Goal: Check status: Check status

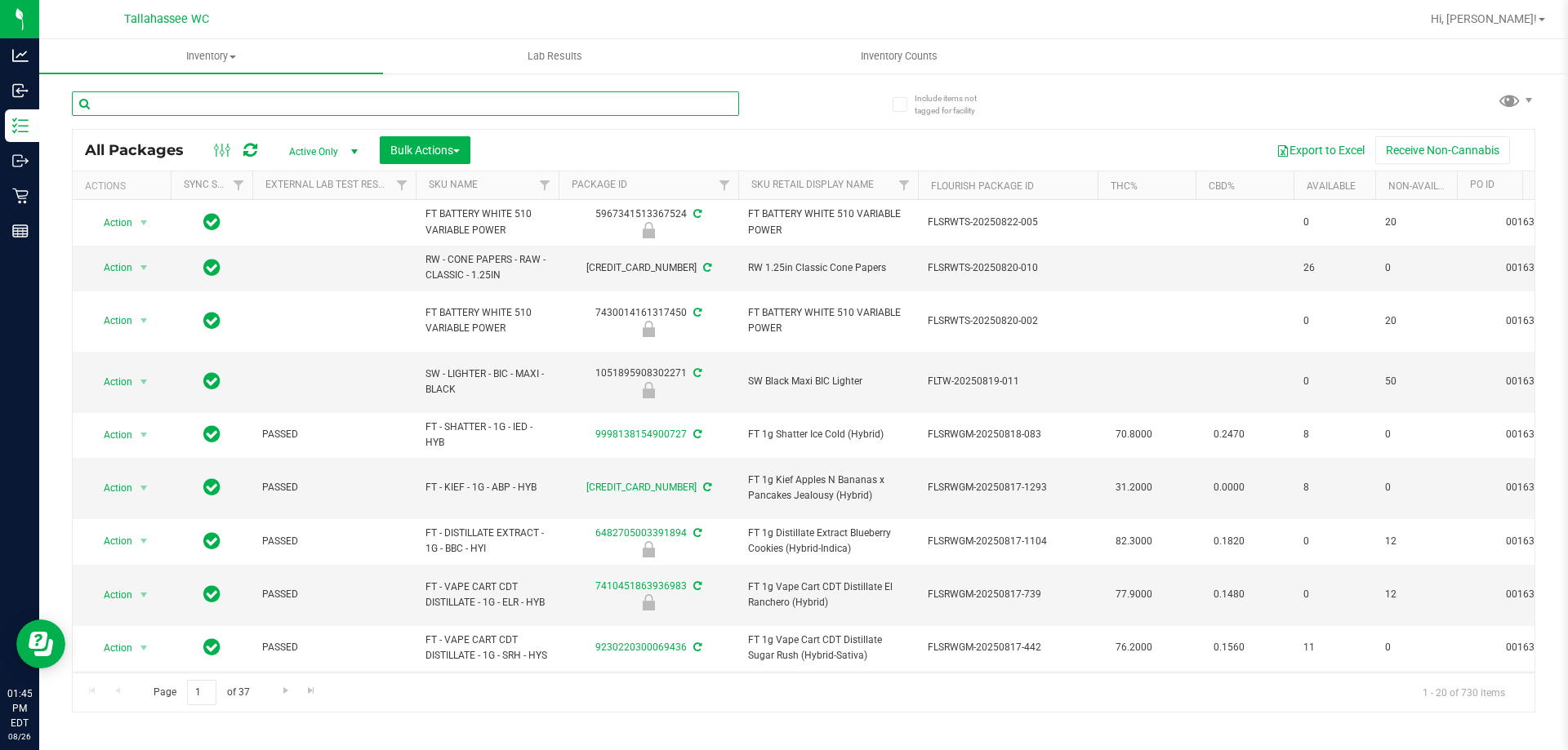
click at [330, 99] on input "text" at bounding box center [404, 104] width 667 height 24
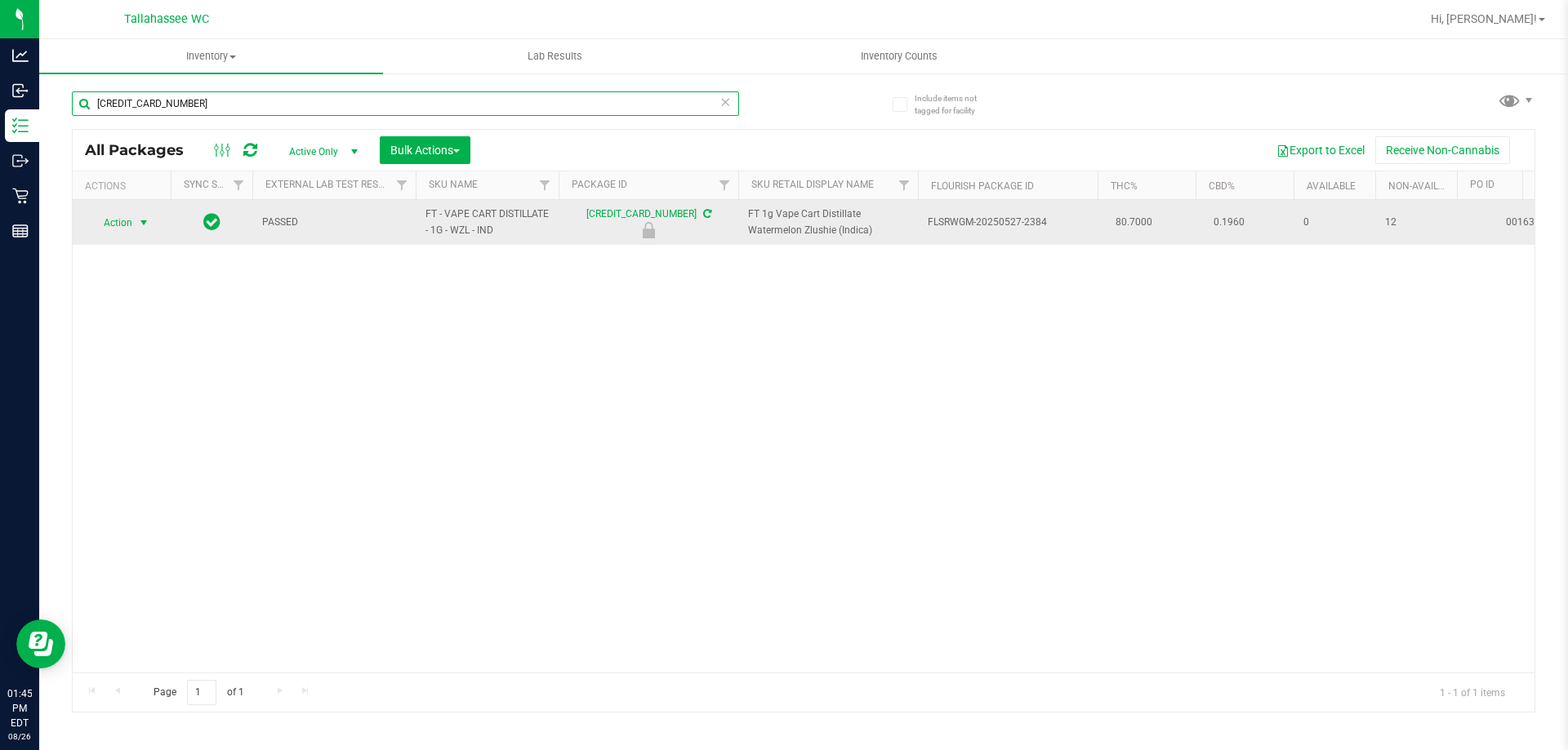
type input "6768049844357927"
click at [121, 223] on span "Action" at bounding box center [111, 222] width 45 height 23
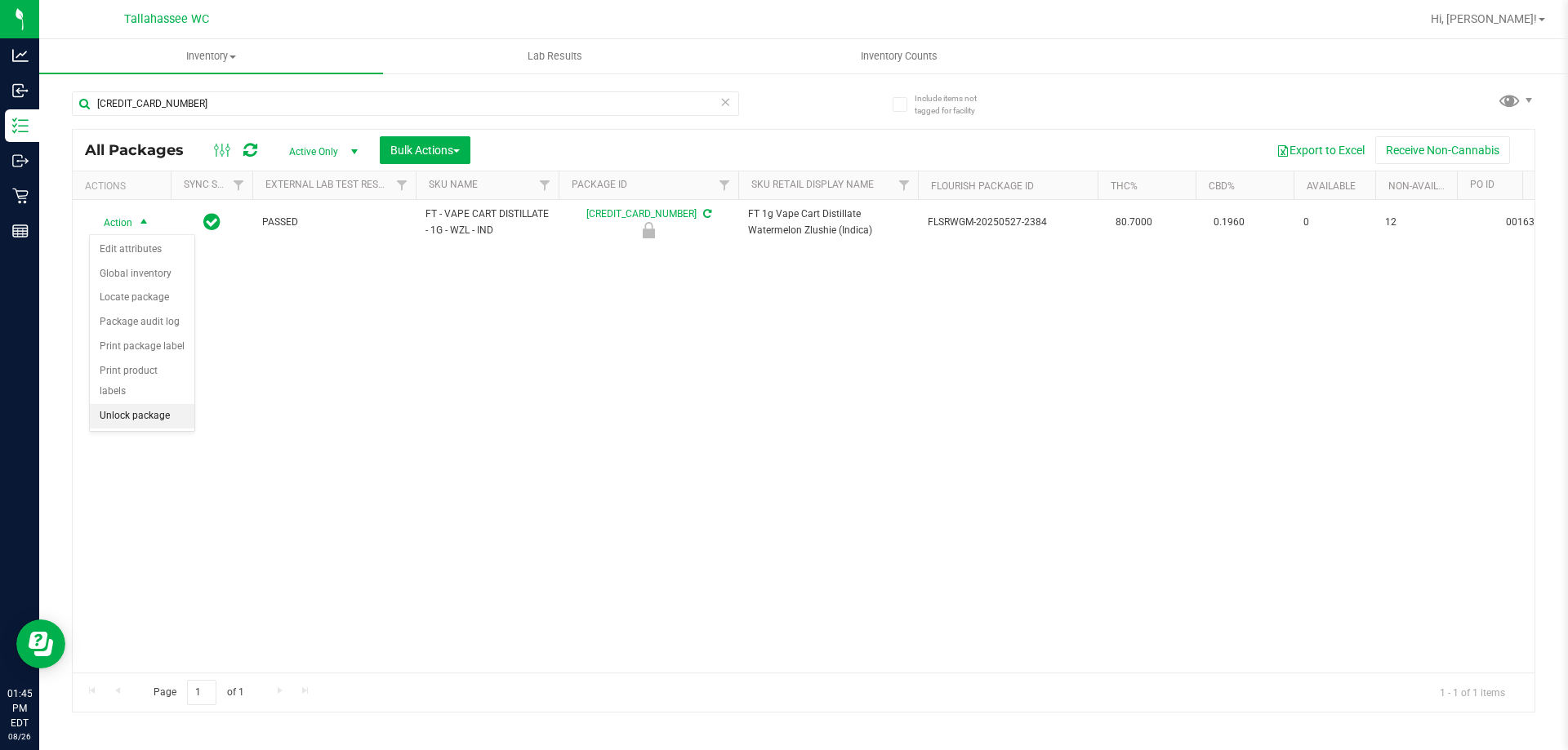
click at [168, 404] on li "Unlock package" at bounding box center [142, 416] width 105 height 24
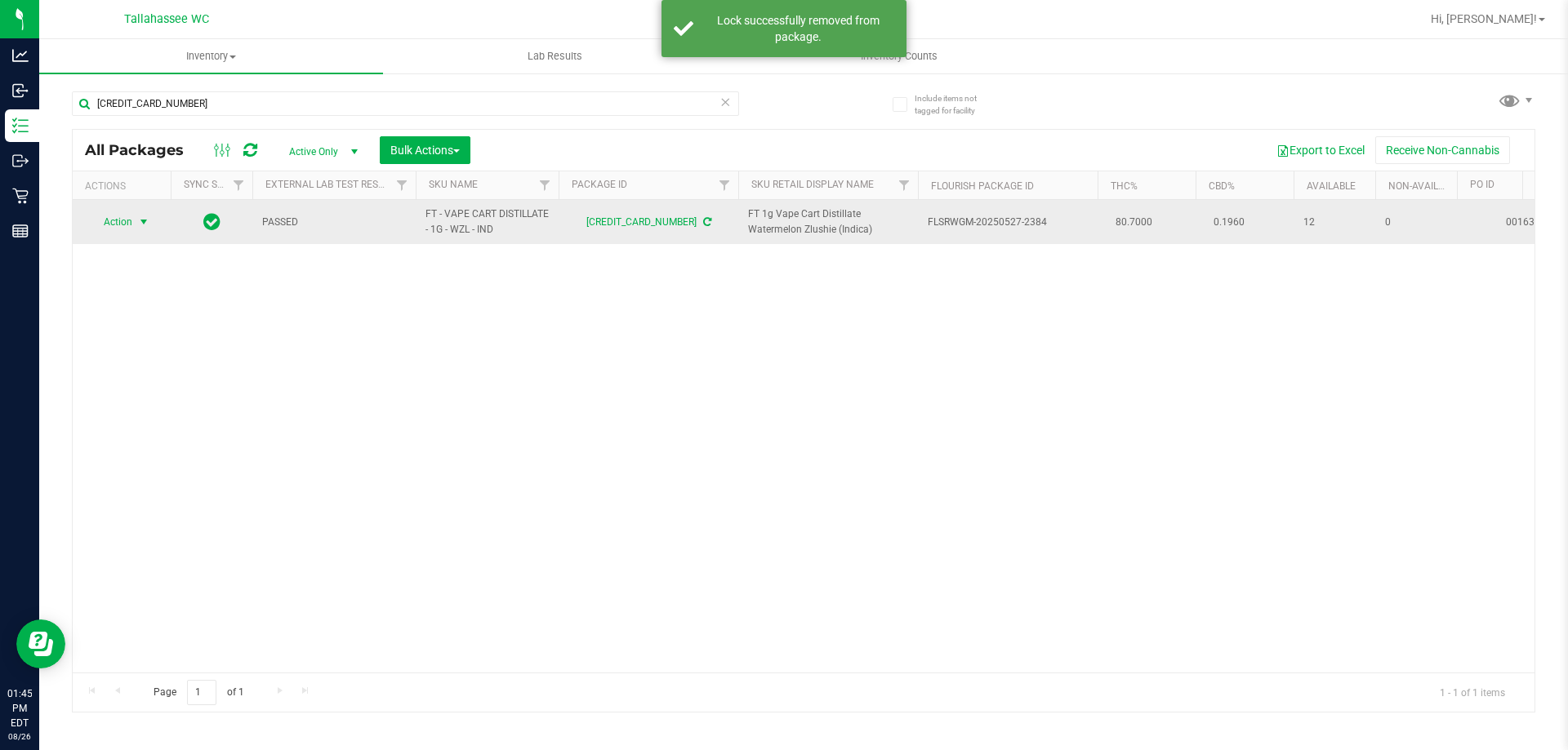
click at [129, 225] on span "Action" at bounding box center [111, 222] width 45 height 23
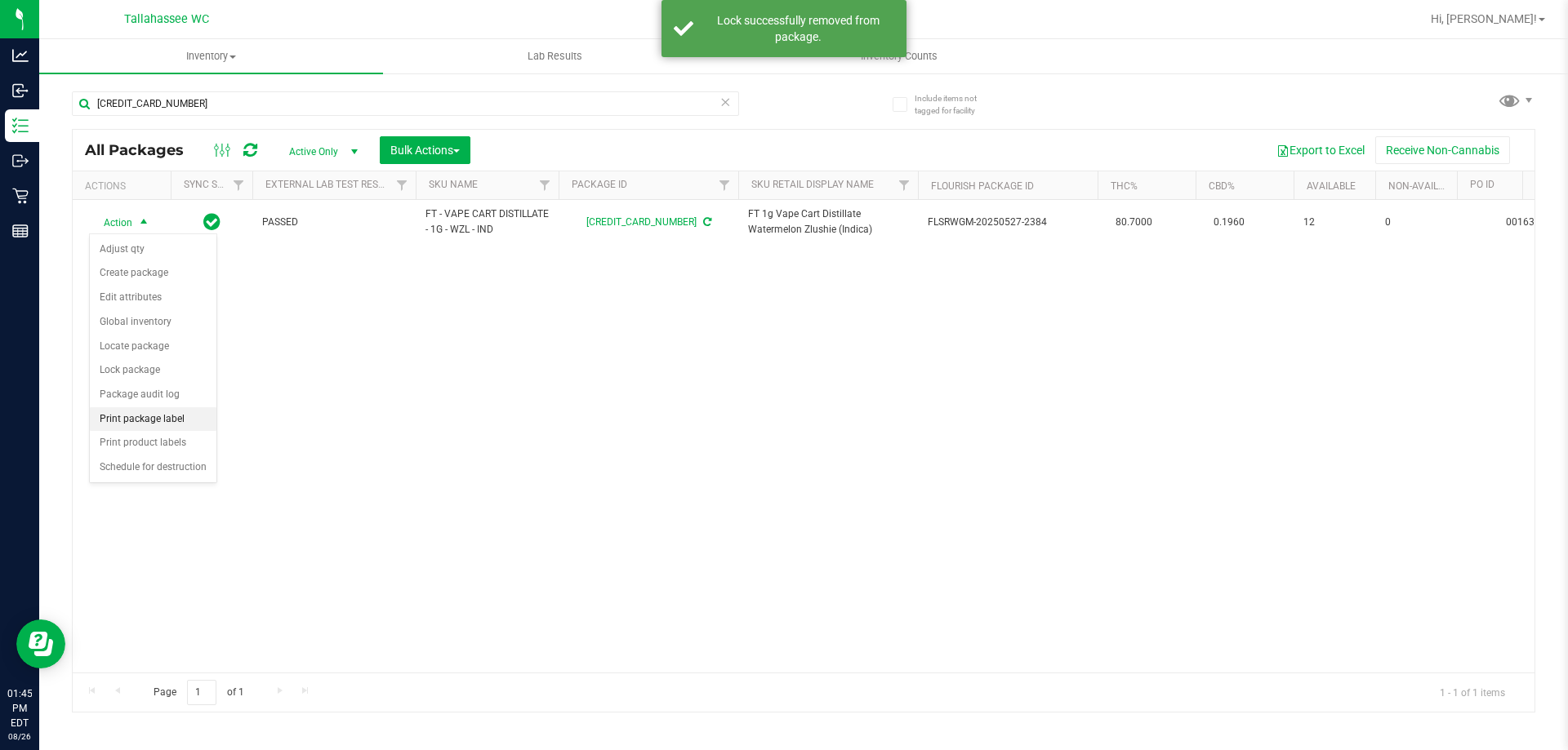
click at [189, 422] on li "Print package label" at bounding box center [153, 419] width 126 height 24
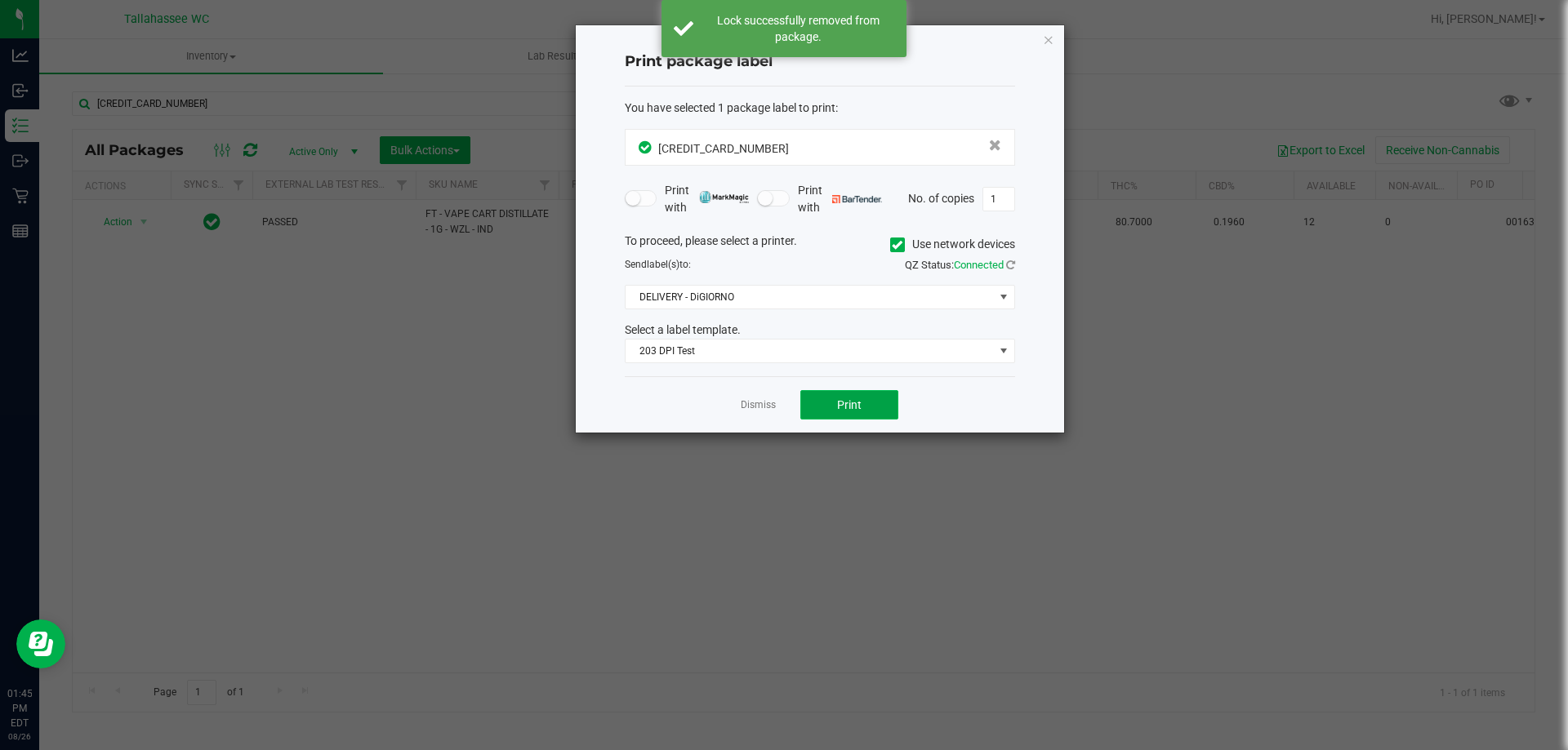
click at [867, 410] on button "Print" at bounding box center [849, 405] width 98 height 30
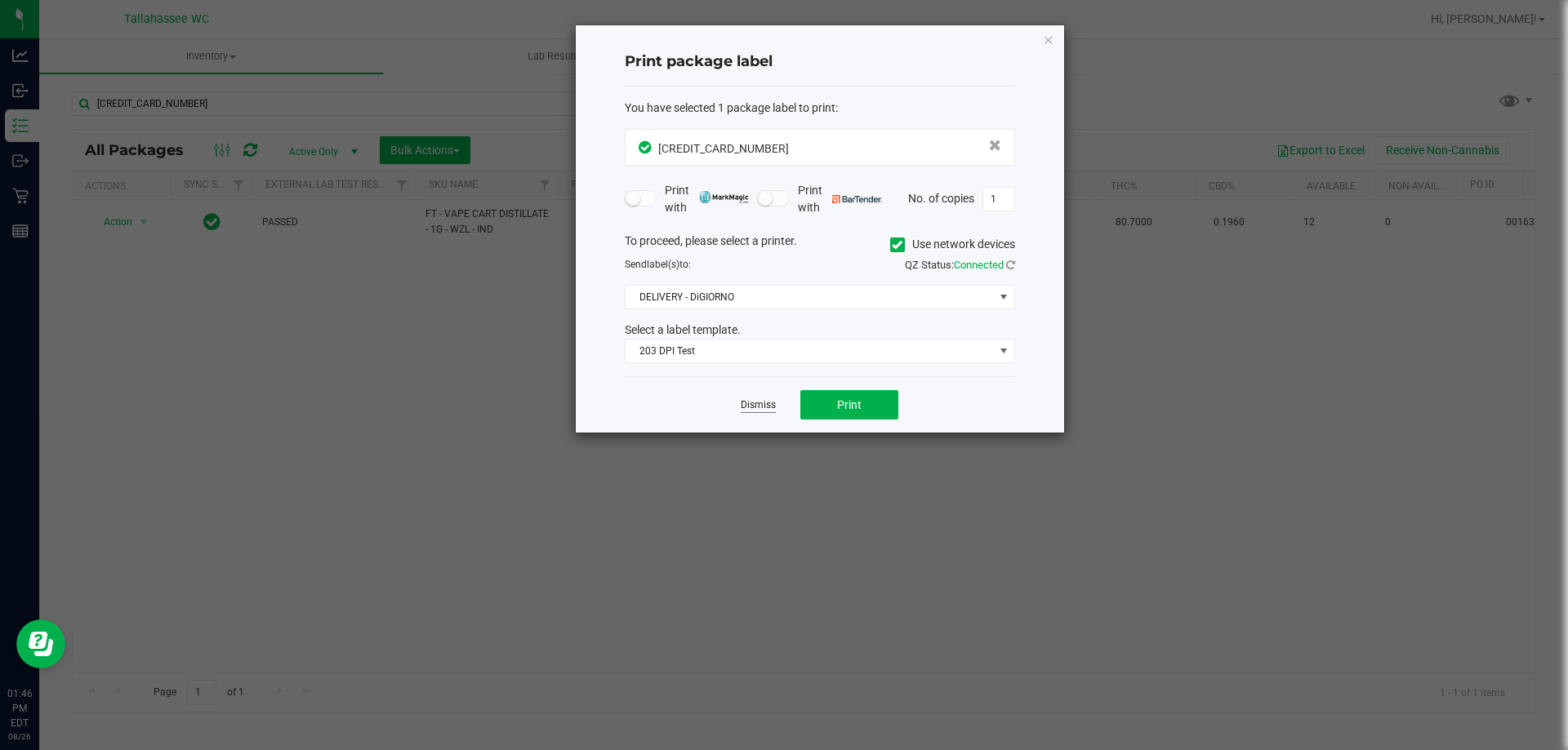
click at [767, 407] on link "Dismiss" at bounding box center [759, 405] width 35 height 14
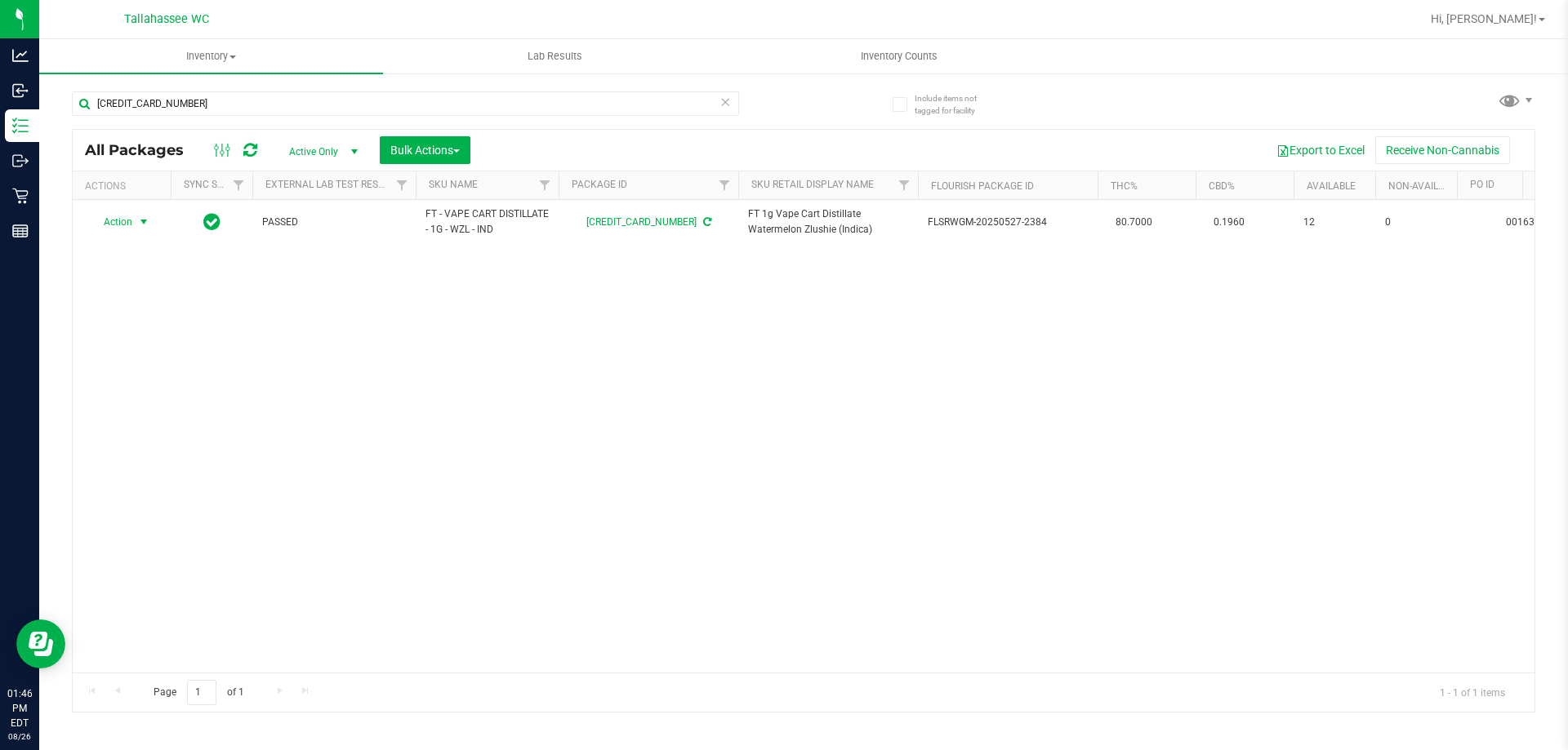
click at [728, 103] on icon at bounding box center [725, 101] width 11 height 19
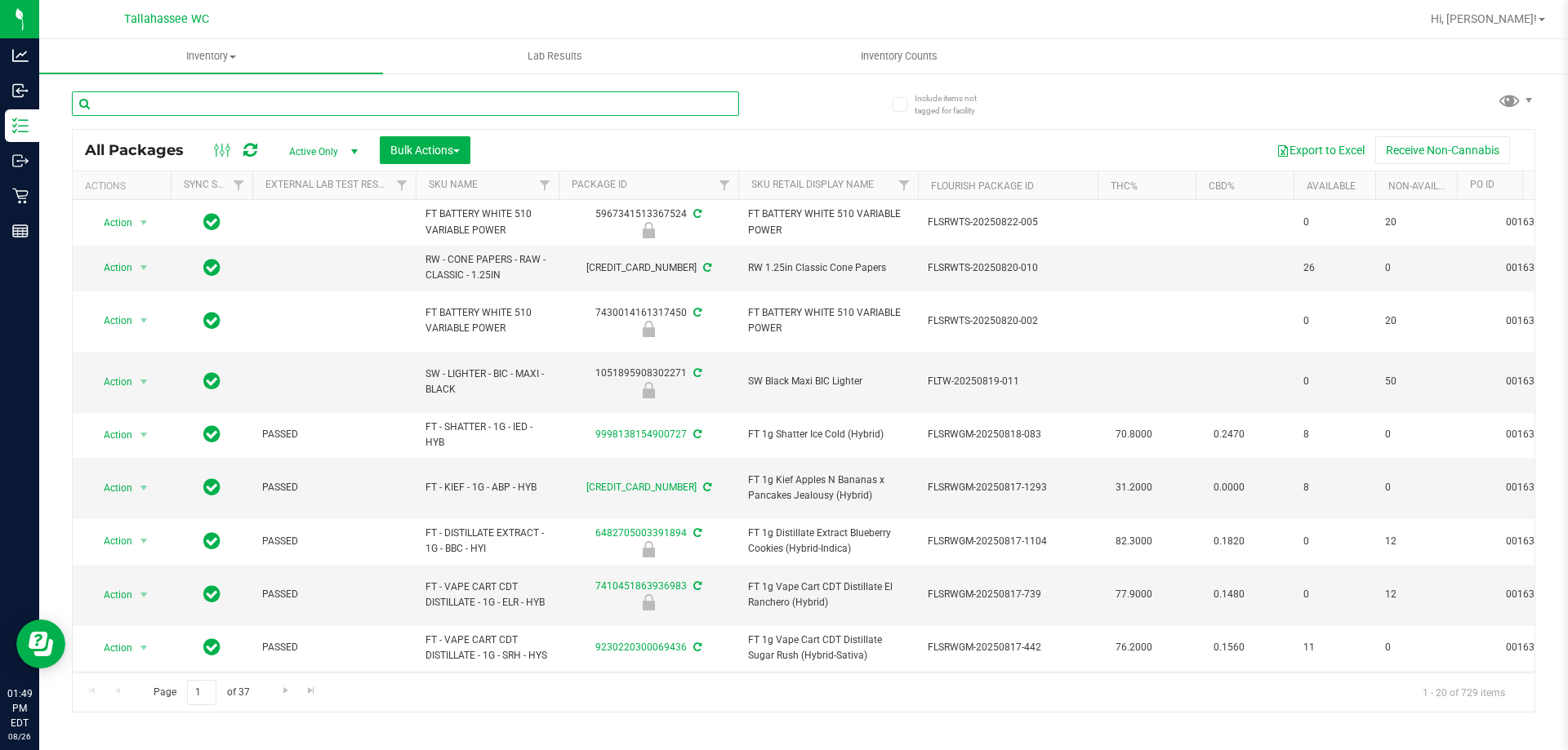
click at [414, 109] on input "text" at bounding box center [404, 104] width 667 height 24
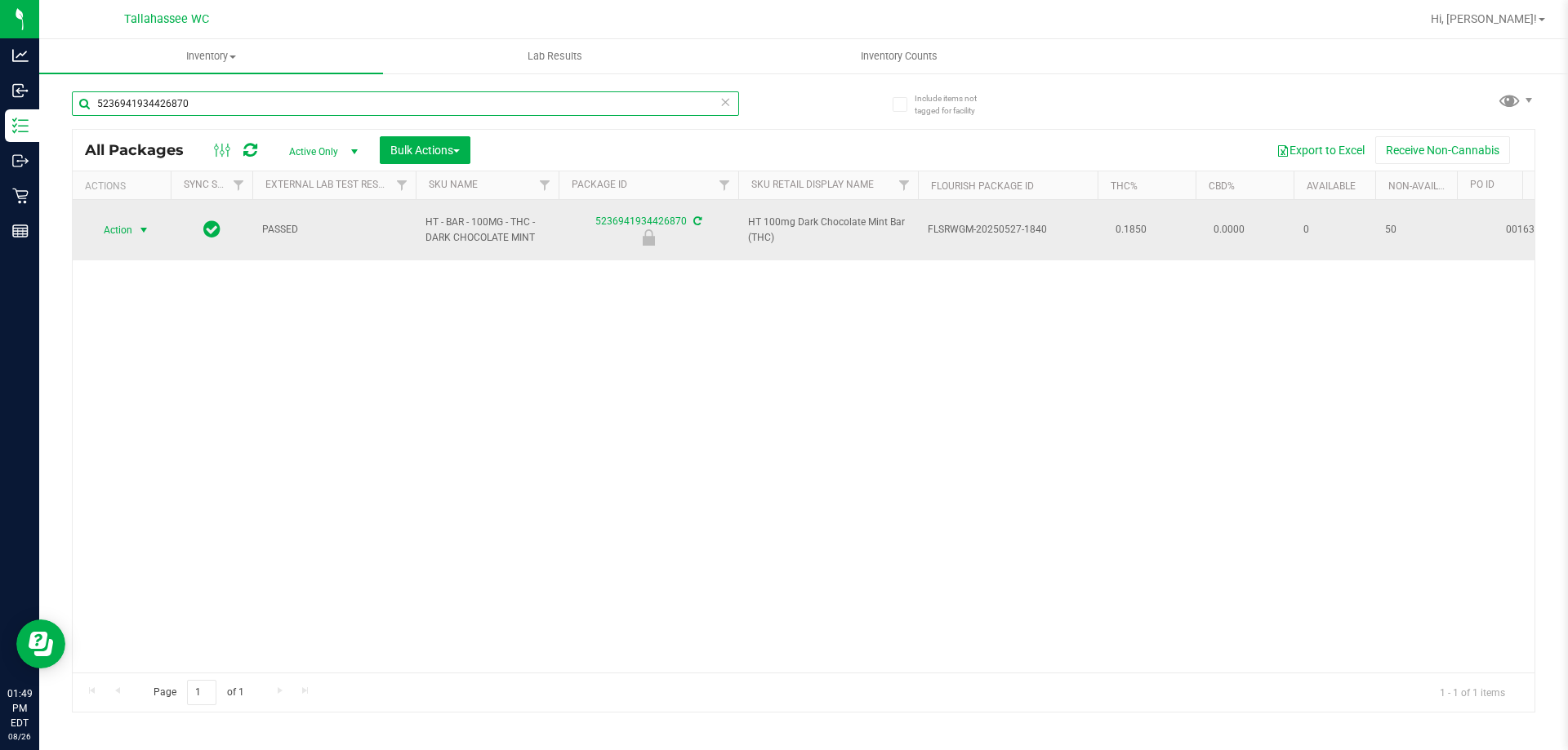
type input "5236941934426870"
click at [111, 231] on span "Action" at bounding box center [111, 230] width 45 height 23
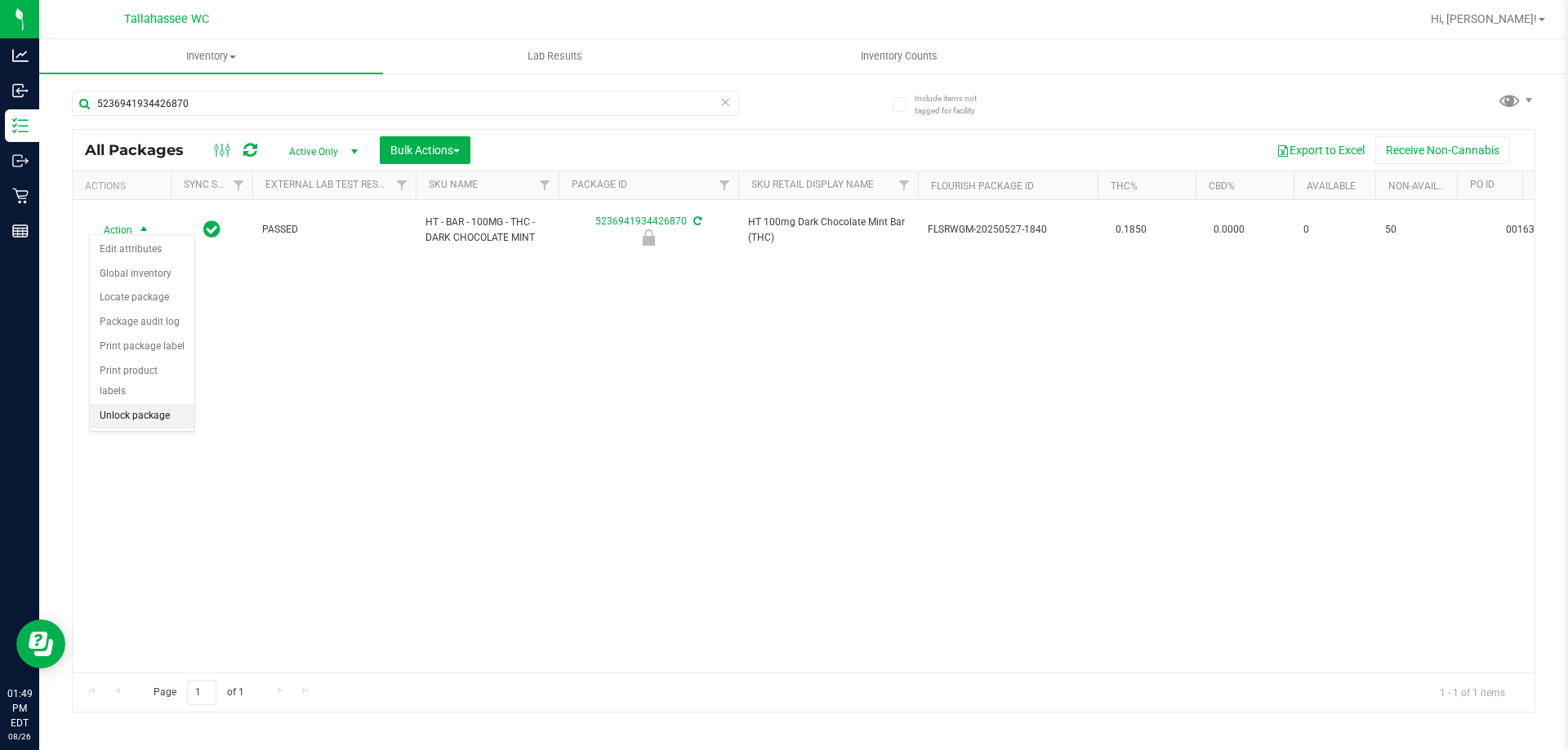
click at [173, 404] on li "Unlock package" at bounding box center [142, 416] width 105 height 24
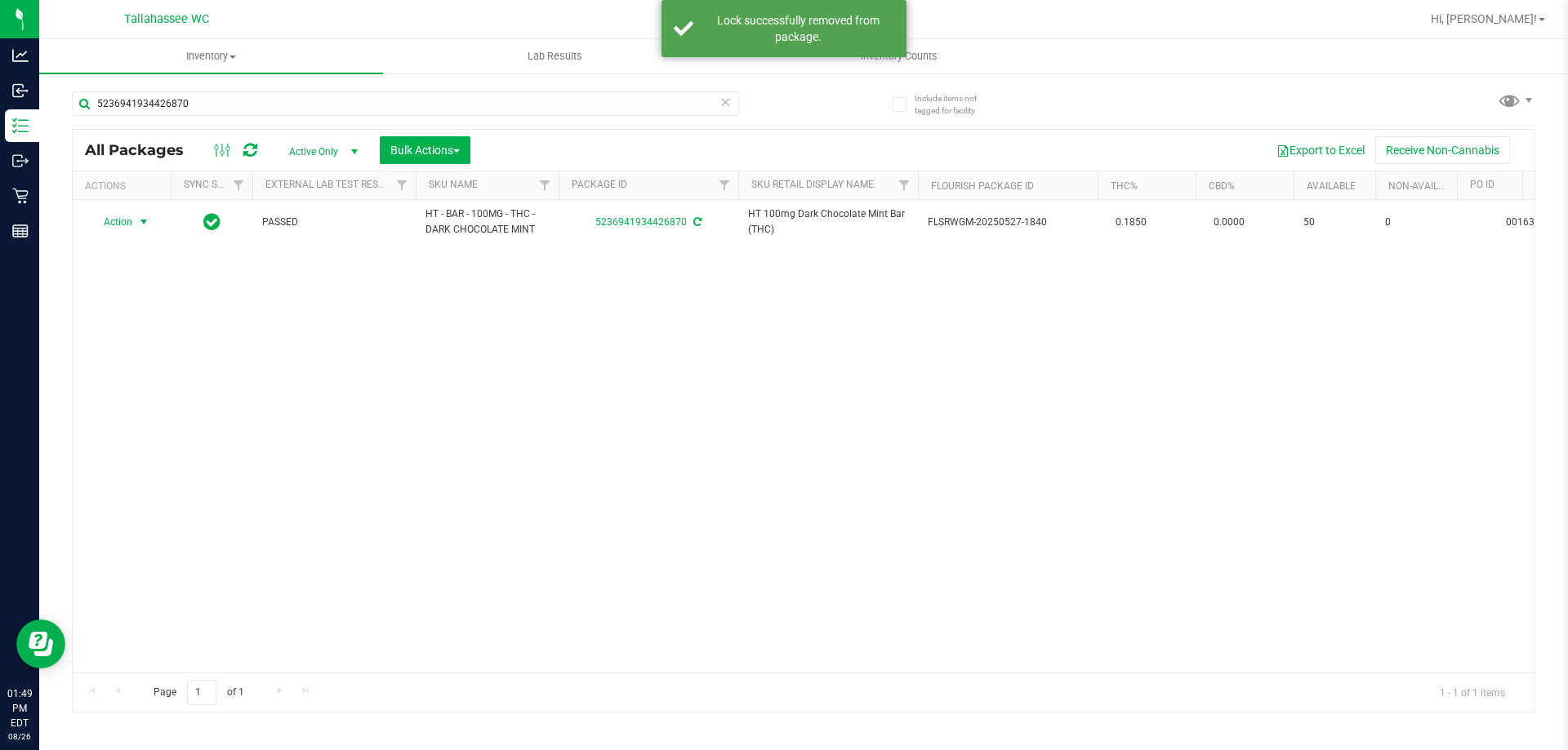
click at [139, 222] on span "select" at bounding box center [144, 222] width 13 height 13
click at [154, 423] on li "Print package label" at bounding box center [153, 419] width 126 height 24
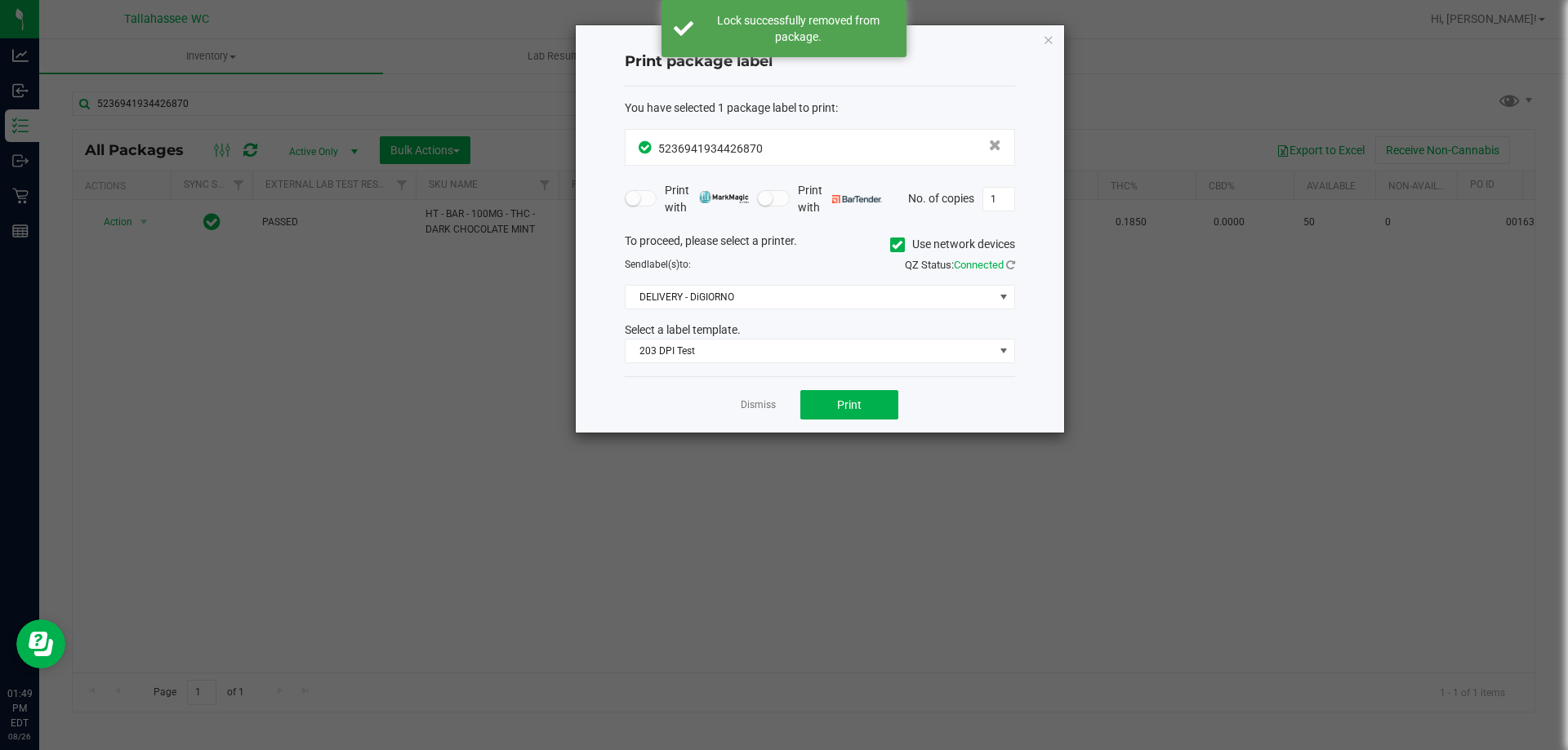
click at [866, 430] on div "Dismiss Print" at bounding box center [820, 404] width 390 height 57
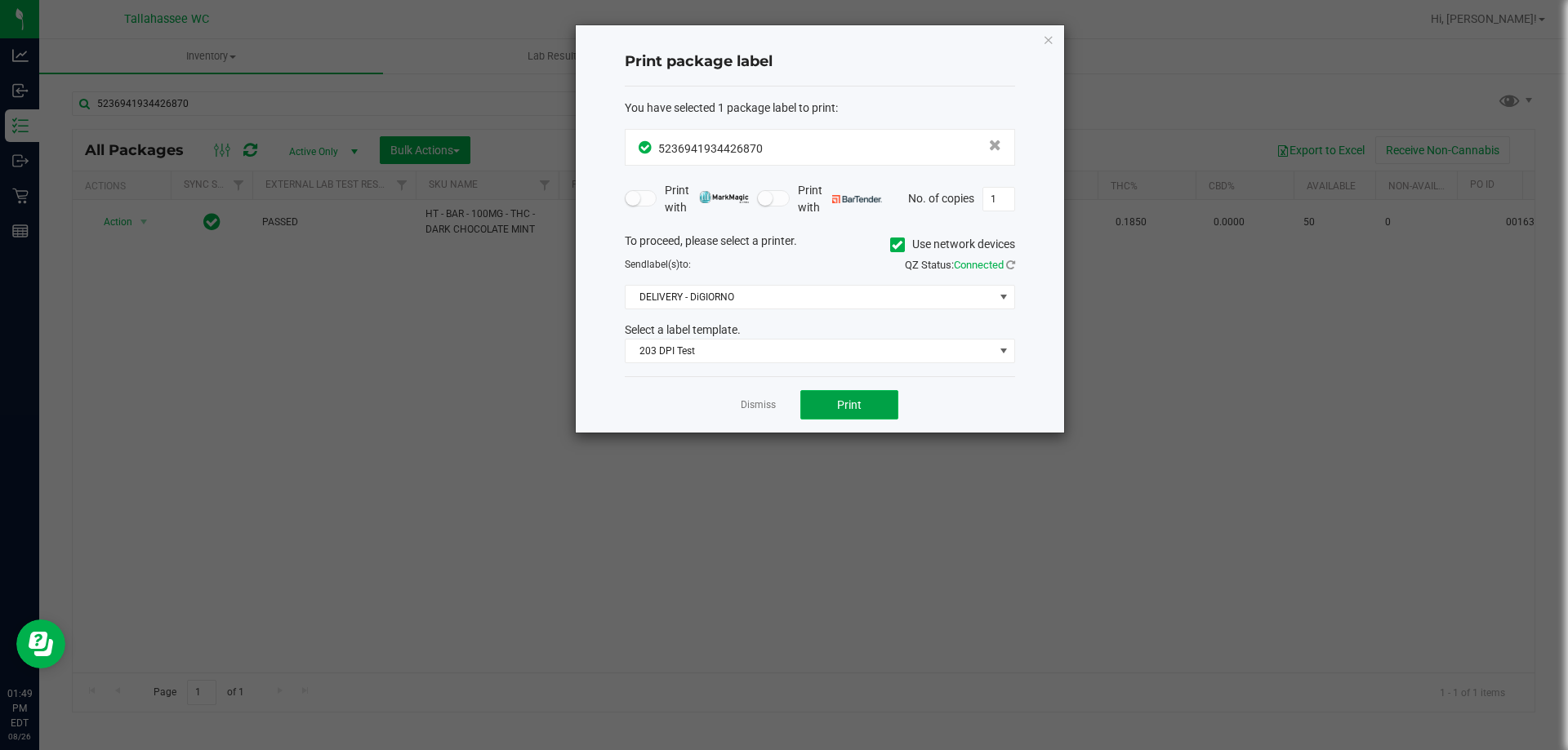
click at [872, 418] on button "Print" at bounding box center [849, 405] width 98 height 30
click at [752, 398] on app-cancel-button "Dismiss" at bounding box center [759, 405] width 35 height 17
click at [754, 412] on link "Dismiss" at bounding box center [759, 405] width 35 height 14
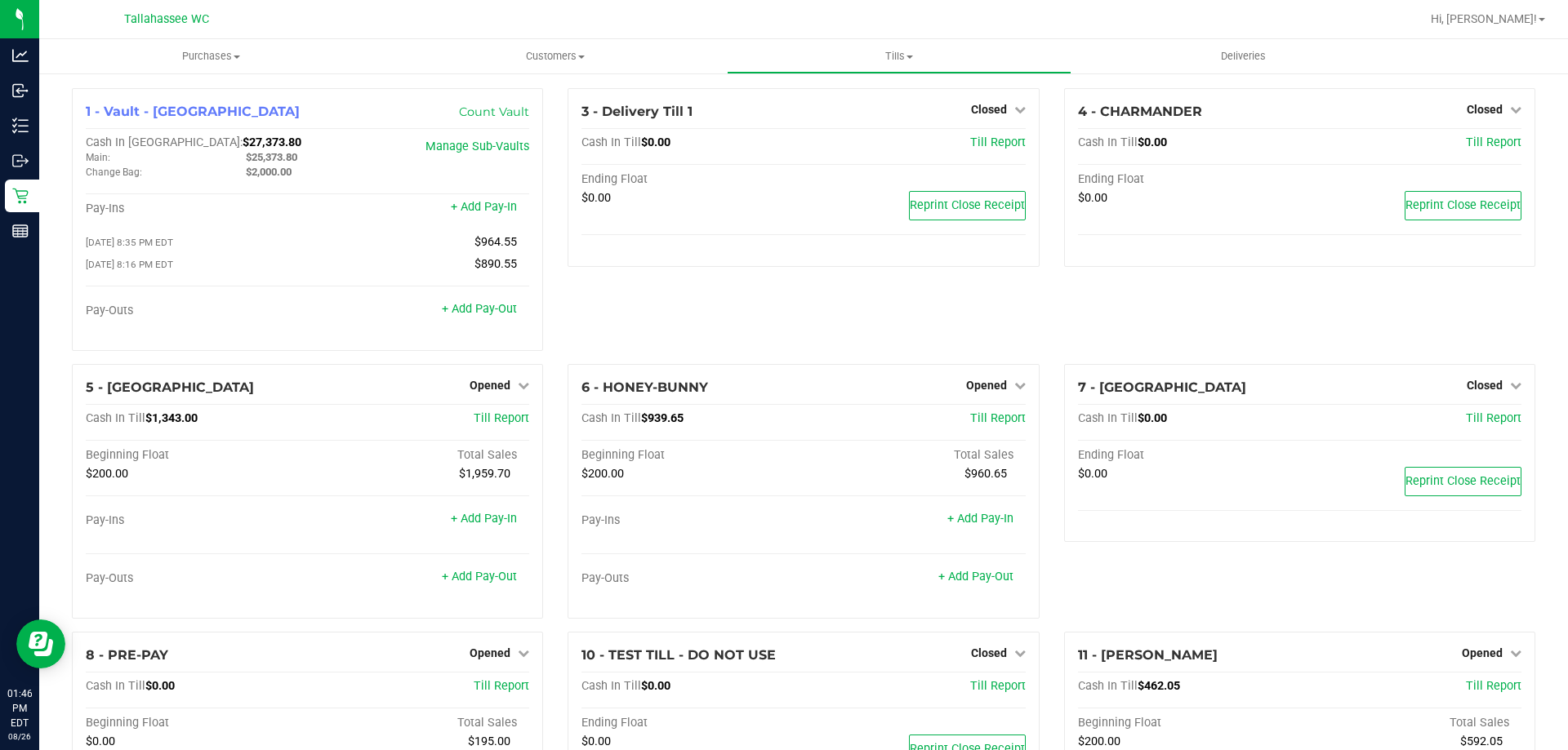
scroll to position [169, 0]
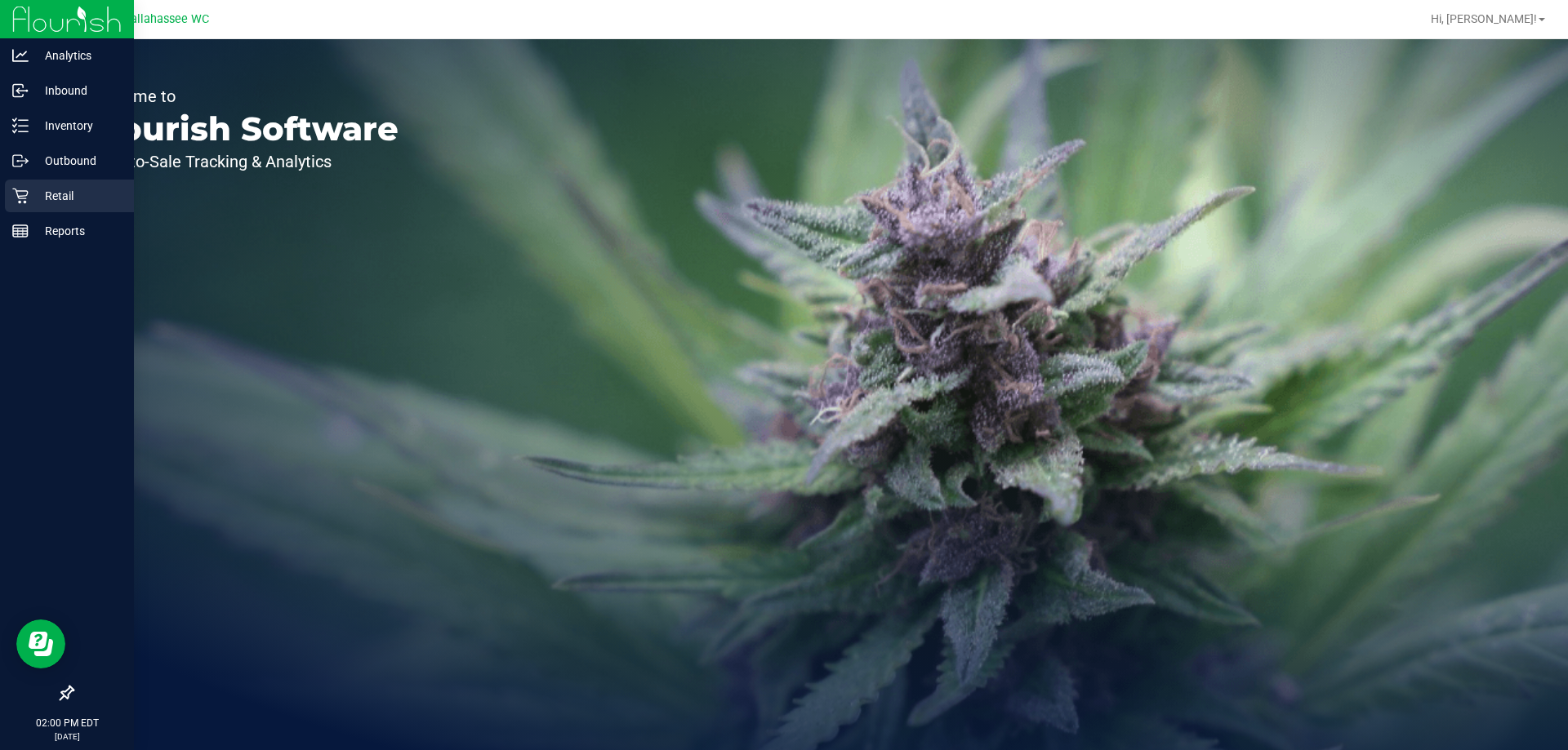
click at [87, 197] on p "Retail" at bounding box center [78, 196] width 98 height 19
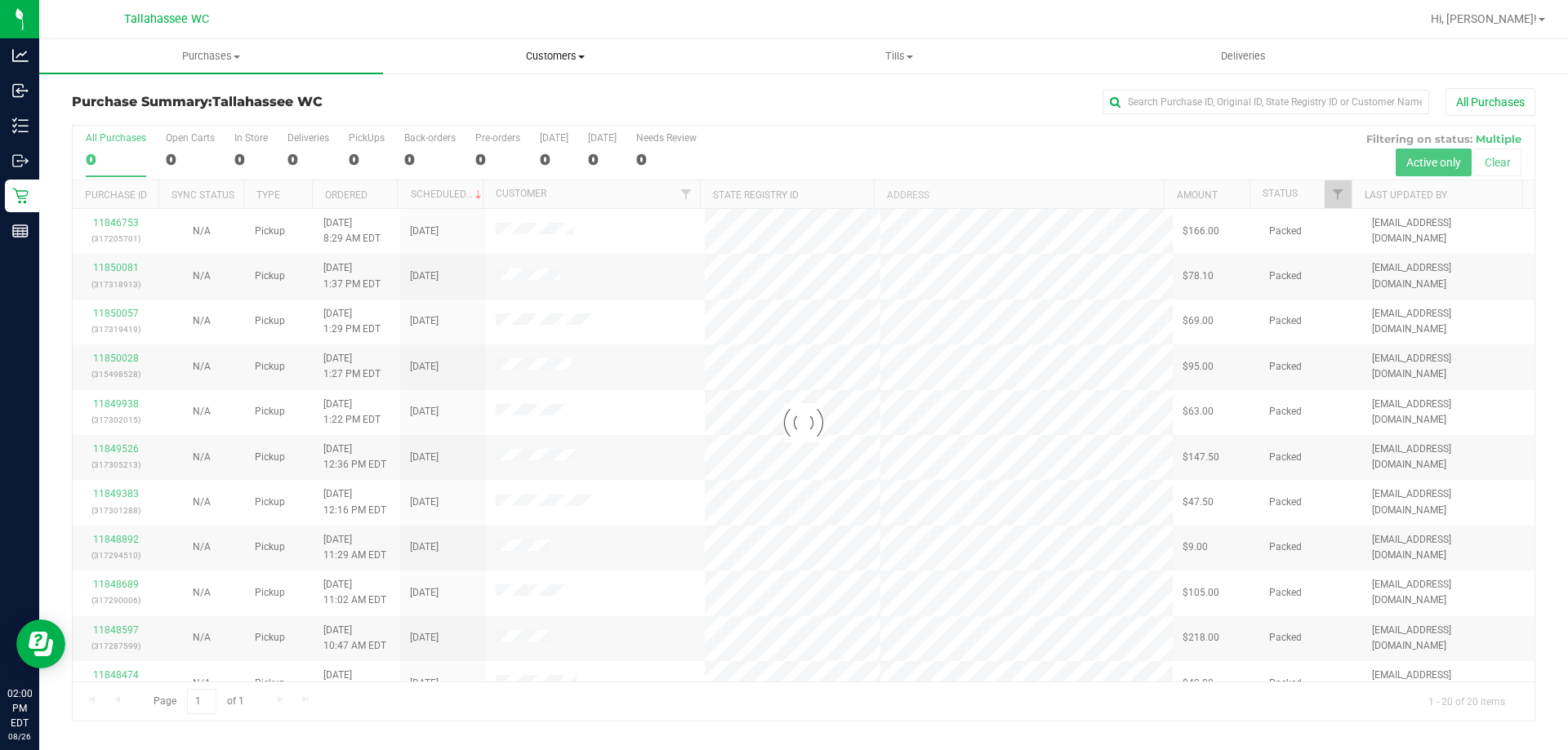
click at [584, 53] on span "Customers" at bounding box center [555, 57] width 342 height 15
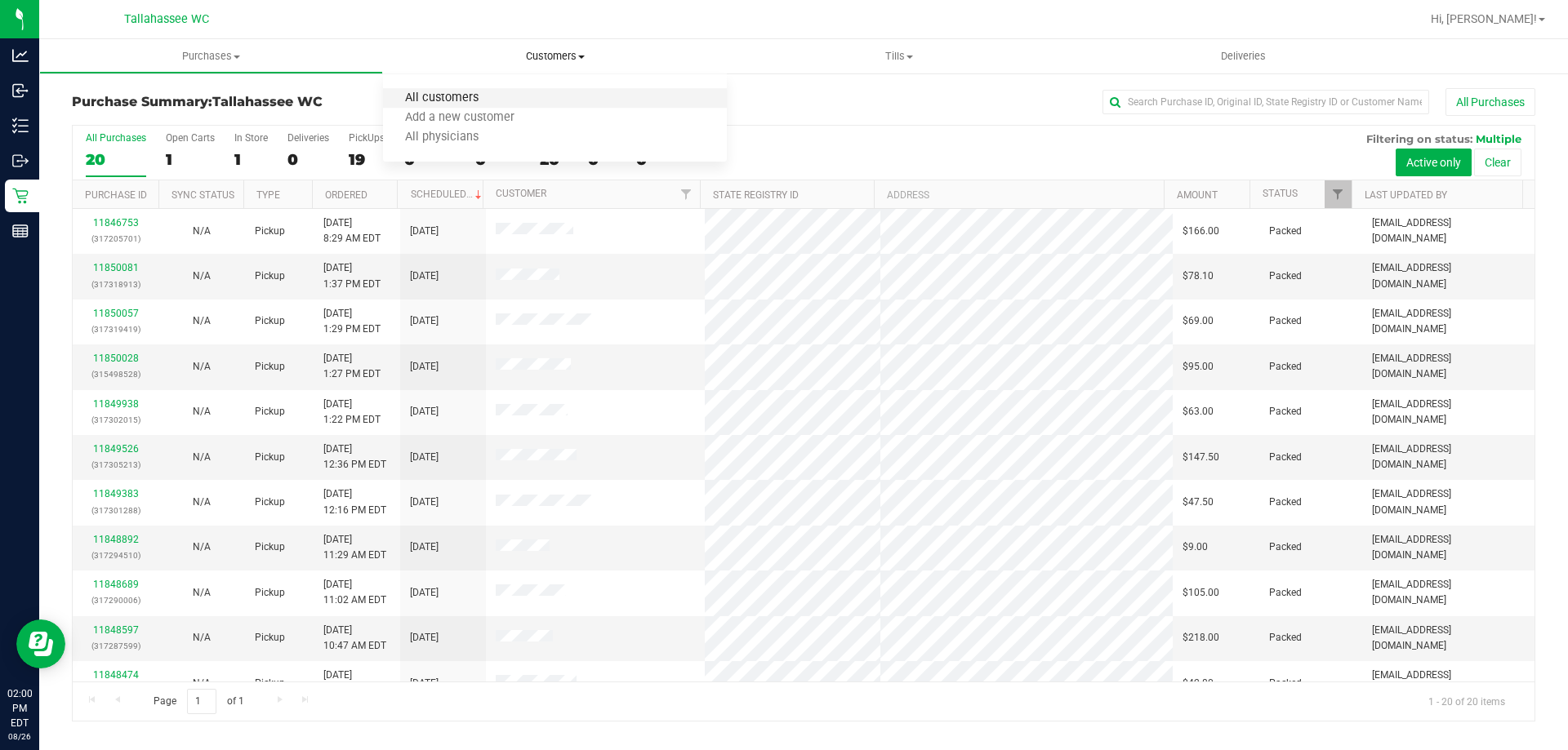
click at [489, 97] on span "All customers" at bounding box center [441, 98] width 118 height 14
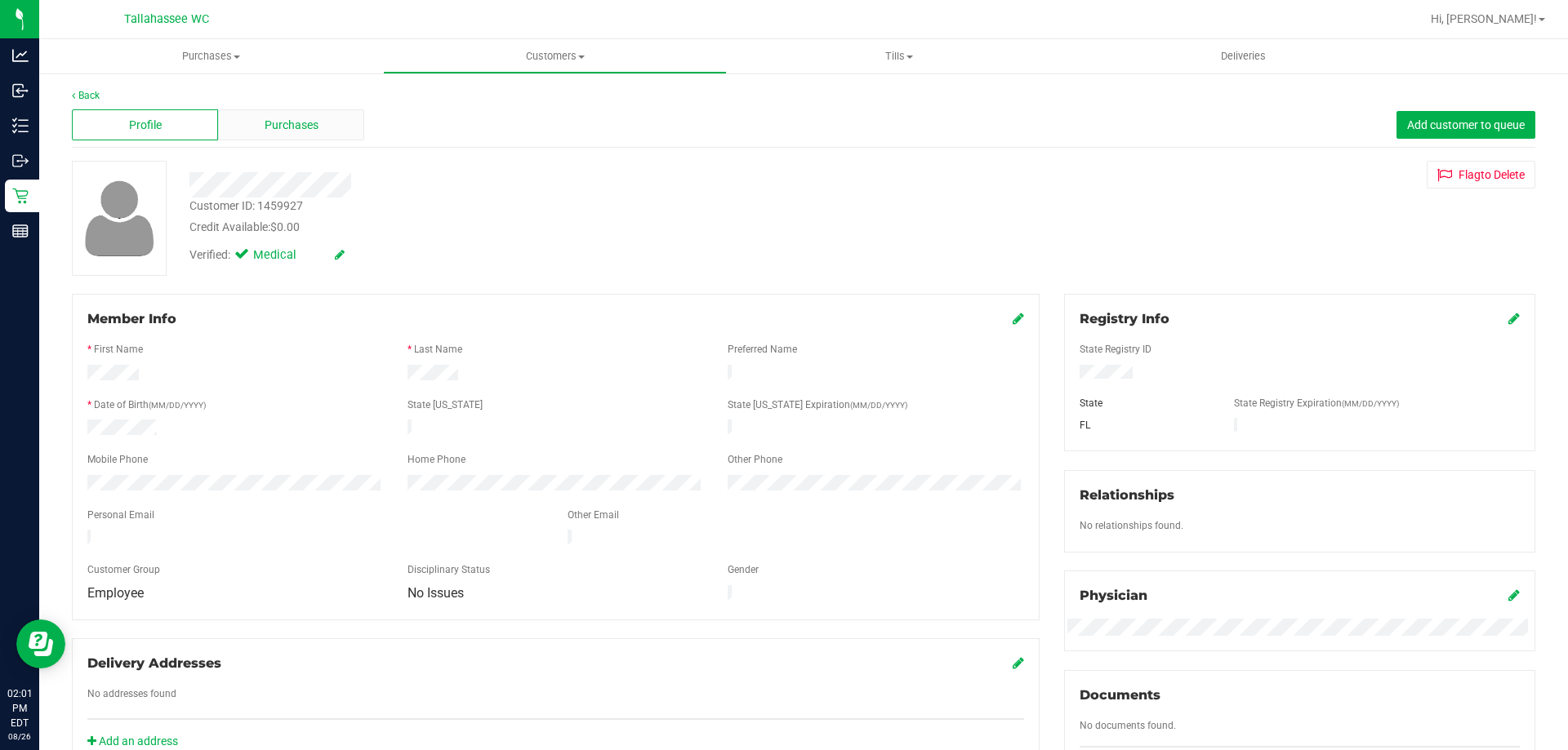
click at [328, 127] on div "Purchases" at bounding box center [291, 124] width 147 height 31
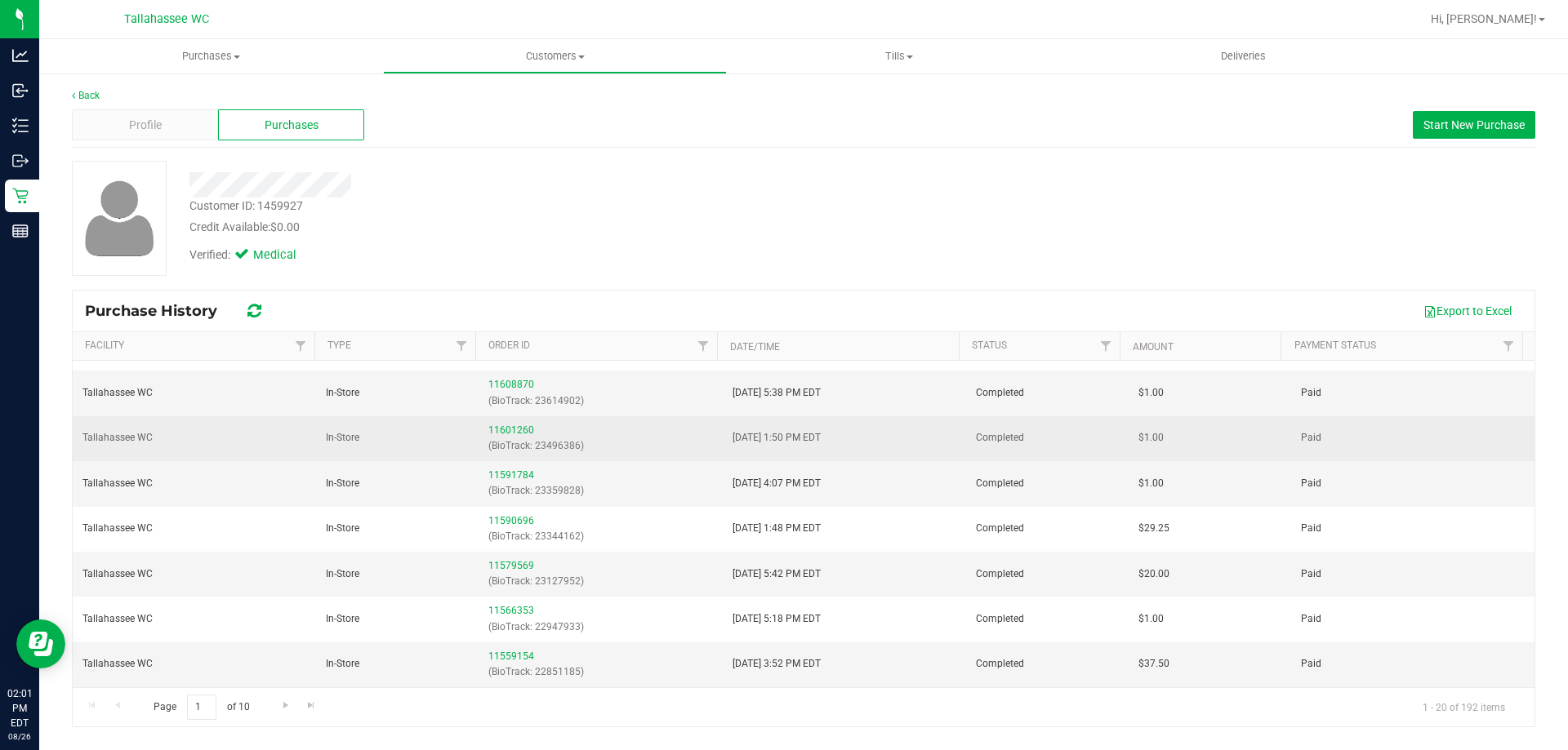
scroll to position [578, 0]
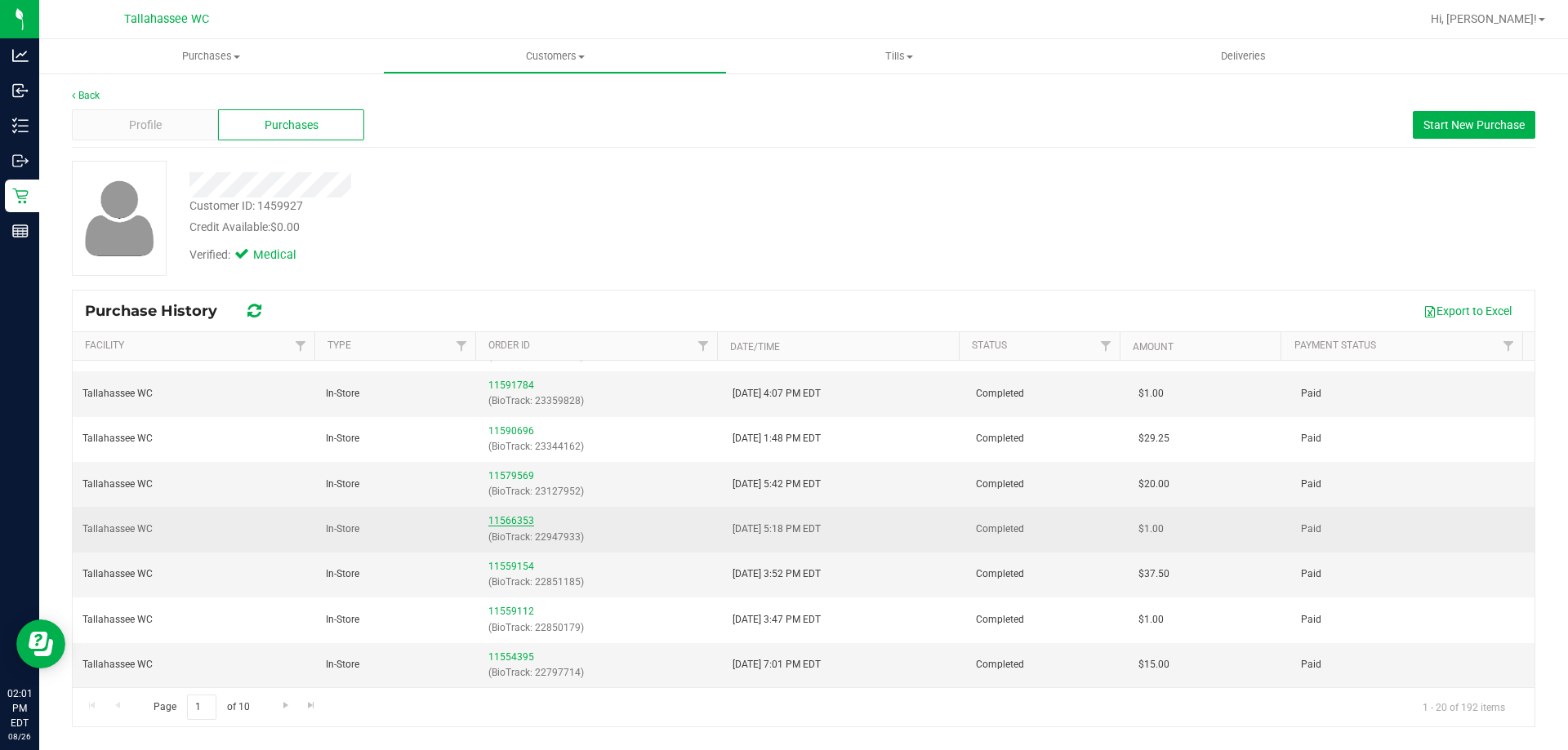
click at [509, 524] on link "11566353" at bounding box center [511, 521] width 45 height 11
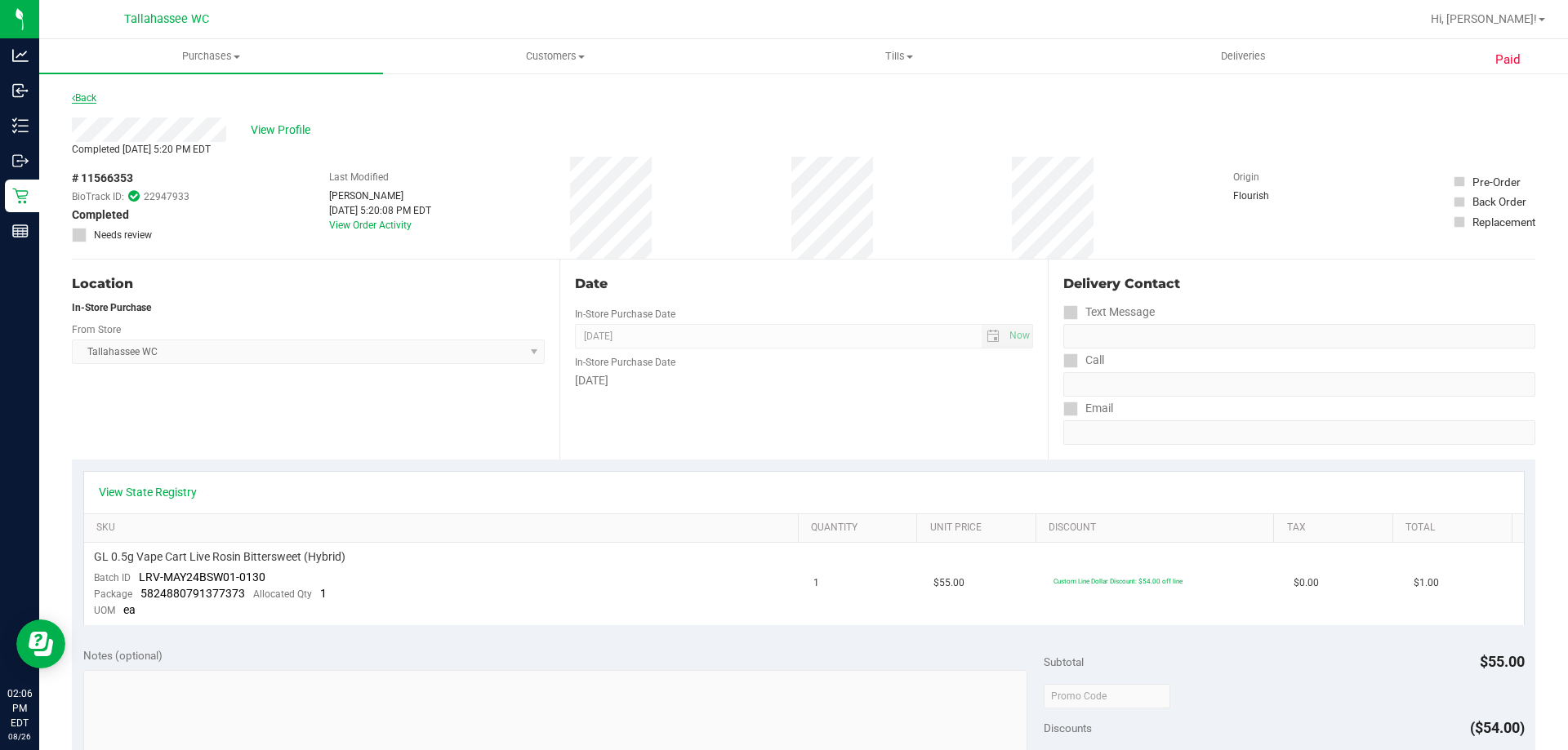
click at [86, 94] on link "Back" at bounding box center [83, 98] width 24 height 11
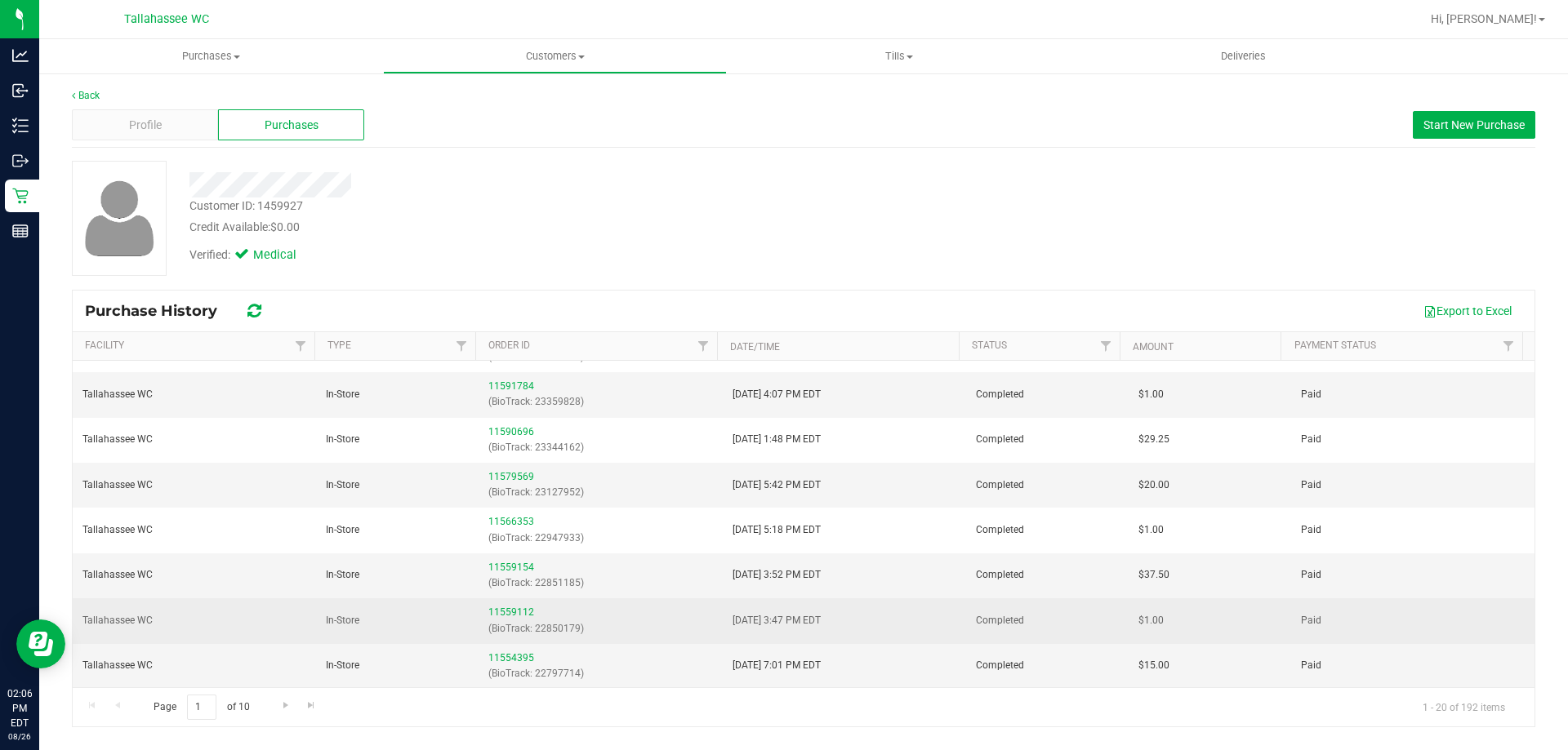
scroll to position [578, 0]
